Goal: Task Accomplishment & Management: Manage account settings

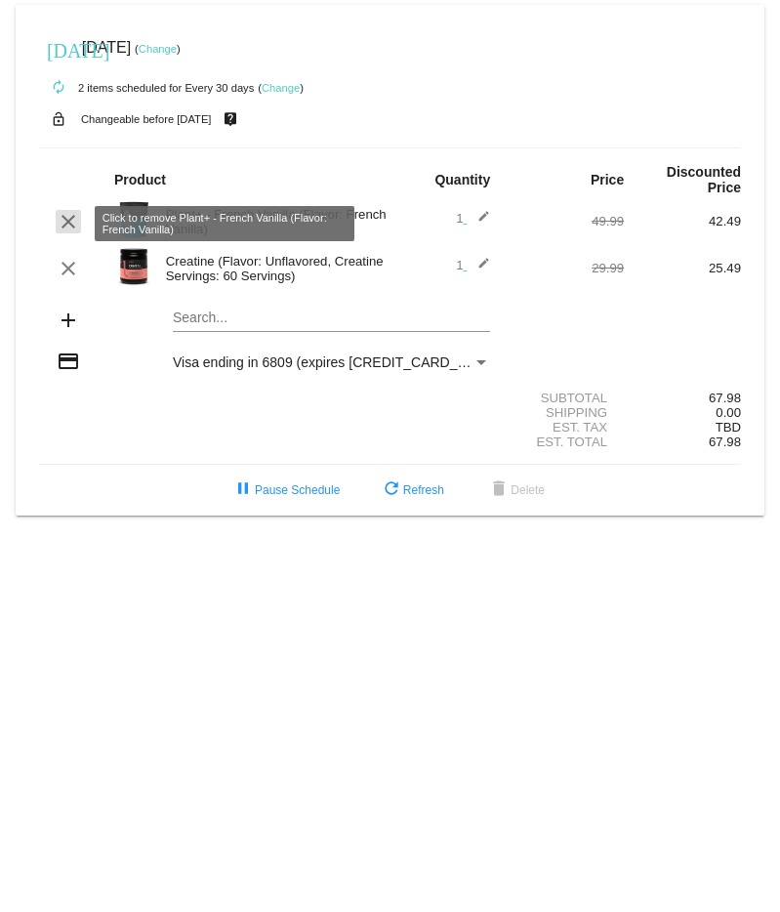
click at [65, 221] on mat-icon "clear" at bounding box center [68, 221] width 23 height 23
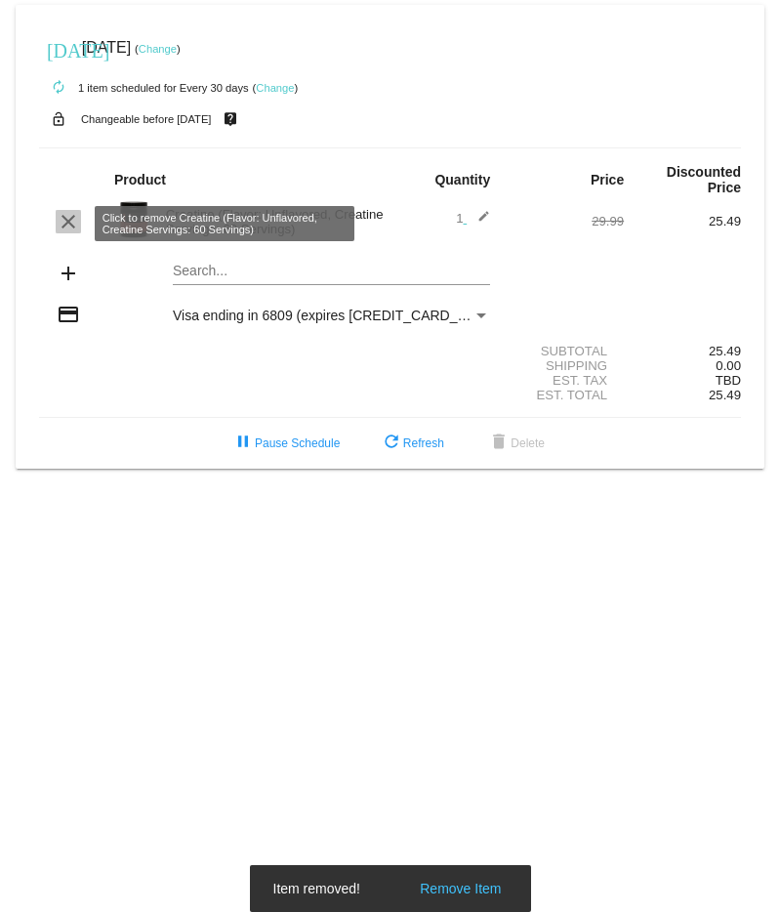
click at [68, 223] on mat-icon "clear" at bounding box center [68, 221] width 23 height 23
